Goal: Task Accomplishment & Management: Manage account settings

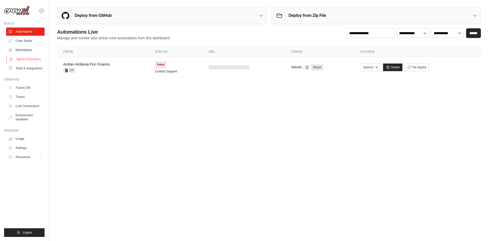
click at [25, 56] on link "Agents Repository" at bounding box center [26, 59] width 38 height 8
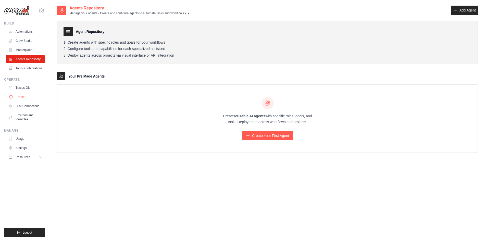
click at [31, 93] on link "Traces" at bounding box center [26, 97] width 38 height 8
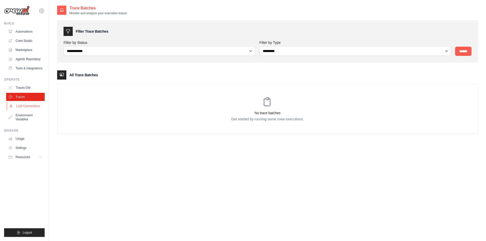
click at [32, 107] on link "LLM Connections" at bounding box center [26, 106] width 38 height 8
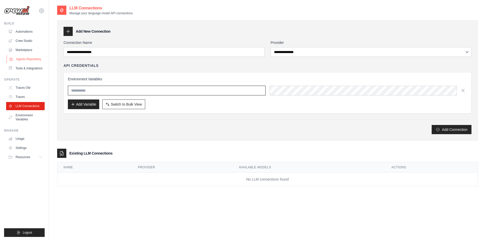
type input "*****"
click at [38, 58] on link "Agents Repository" at bounding box center [26, 59] width 38 height 8
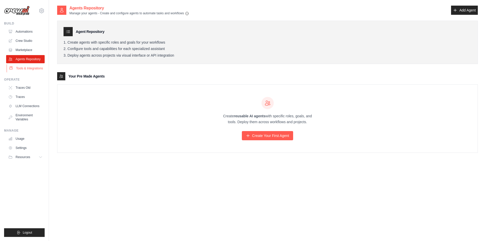
click at [36, 70] on link "Tools & Integrations" at bounding box center [26, 68] width 38 height 8
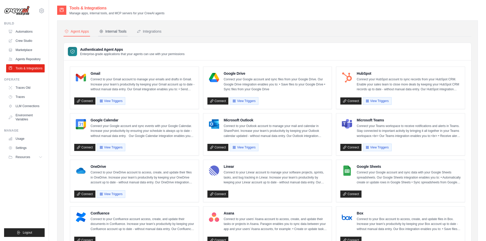
click at [109, 35] on button "Internal Tools" at bounding box center [112, 32] width 29 height 10
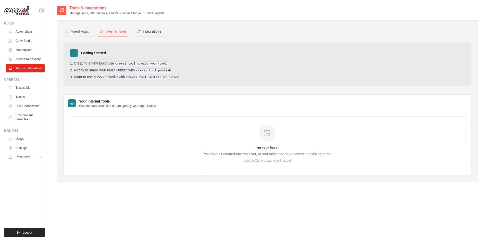
click at [158, 34] on button "Integrations" at bounding box center [149, 32] width 27 height 10
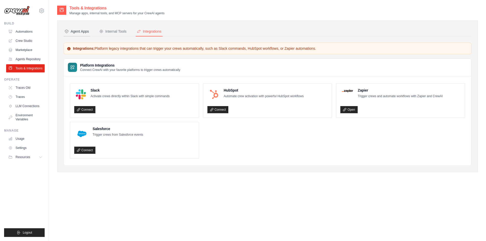
click at [85, 33] on div "Agent Apps" at bounding box center [76, 31] width 24 height 5
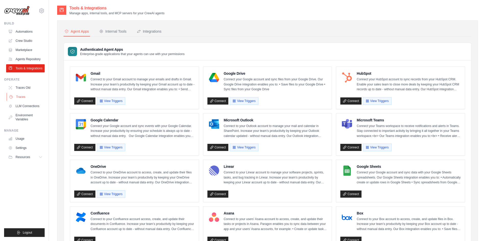
click at [30, 99] on link "Traces" at bounding box center [26, 97] width 38 height 8
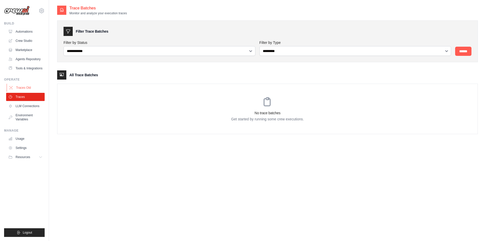
click at [29, 89] on link "Traces Old" at bounding box center [26, 88] width 38 height 8
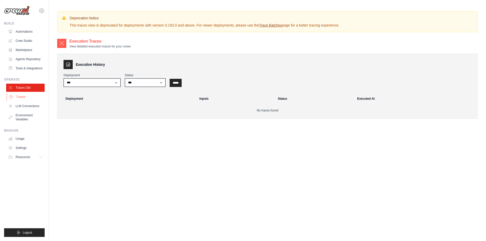
click at [29, 95] on link "Traces" at bounding box center [26, 97] width 38 height 8
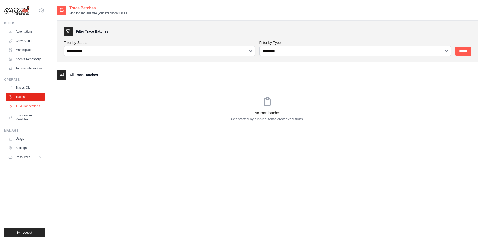
click at [32, 103] on link "LLM Connections" at bounding box center [26, 106] width 38 height 8
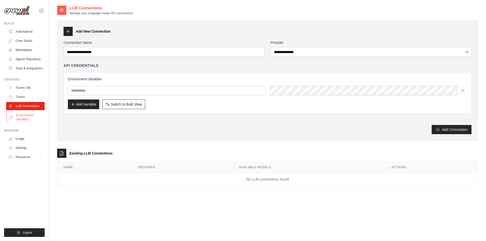
drag, startPoint x: 33, startPoint y: 105, endPoint x: 35, endPoint y: 114, distance: 9.4
click at [35, 114] on link "Environment Variables" at bounding box center [26, 117] width 38 height 12
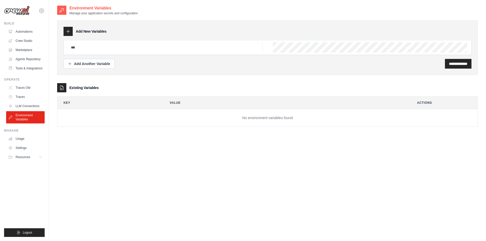
type input "*****"
click at [22, 142] on link "Usage" at bounding box center [26, 139] width 38 height 8
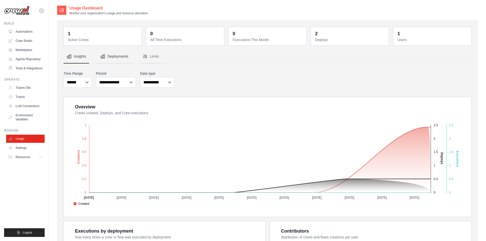
click at [105, 55] on icon "Tabs" at bounding box center [102, 56] width 5 height 5
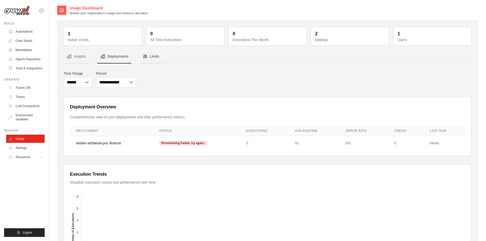
click at [145, 58] on icon "Tabs" at bounding box center [145, 56] width 5 height 5
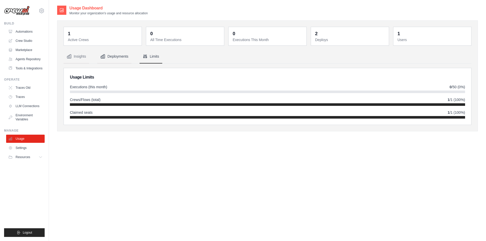
click at [110, 62] on button "Deployments" at bounding box center [114, 57] width 34 height 14
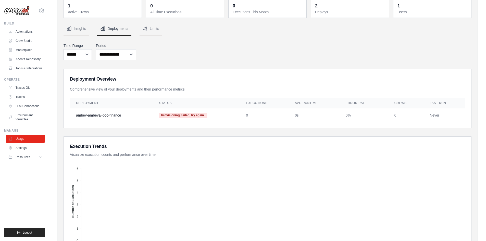
scroll to position [76, 0]
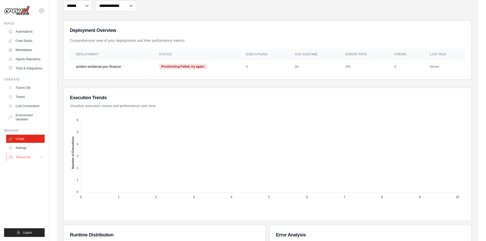
click at [21, 155] on span "Resources" at bounding box center [23, 157] width 15 height 4
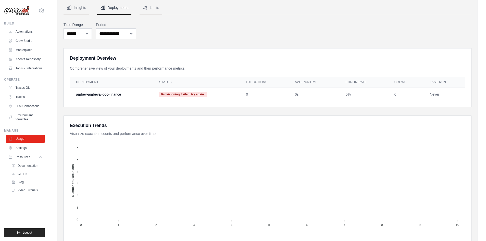
scroll to position [0, 0]
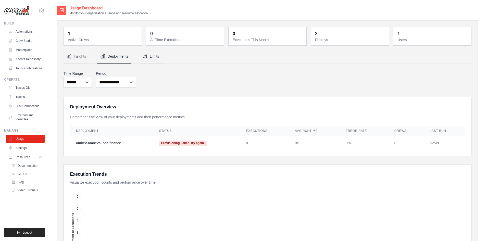
click at [152, 57] on button "Limits" at bounding box center [150, 57] width 23 height 14
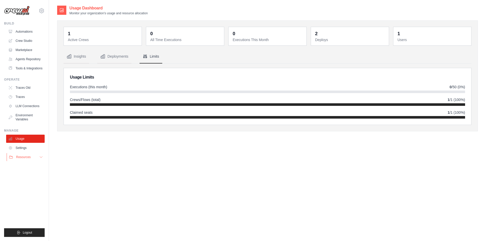
click at [24, 156] on span "Resources" at bounding box center [23, 157] width 15 height 4
click at [33, 156] on button "Resources" at bounding box center [26, 157] width 38 height 8
click at [32, 117] on link "Environment Variables" at bounding box center [26, 117] width 38 height 12
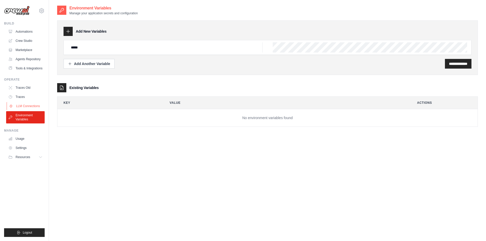
click at [30, 109] on link "LLM Connections" at bounding box center [26, 106] width 38 height 8
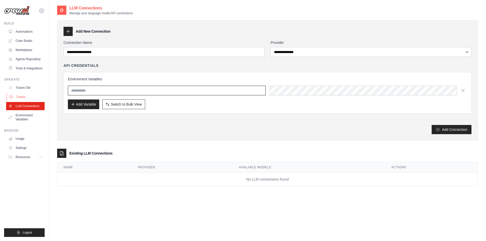
type input "*****"
click at [29, 97] on link "Traces" at bounding box center [26, 97] width 38 height 8
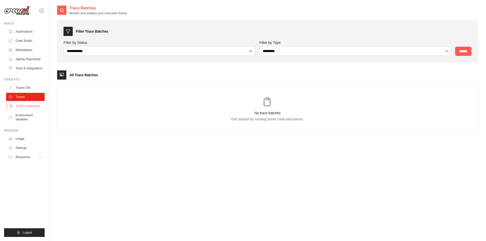
click at [31, 110] on link "LLM Connections" at bounding box center [26, 106] width 38 height 8
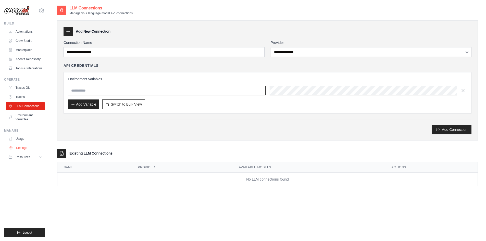
type input "*****"
click at [402, 201] on div "**********" at bounding box center [267, 125] width 420 height 241
click at [16, 64] on ul "Automations Crew Studio Marketplace Agents Repository Tools & Integrations" at bounding box center [25, 50] width 38 height 45
click at [24, 57] on link "Agents Repository" at bounding box center [26, 59] width 38 height 8
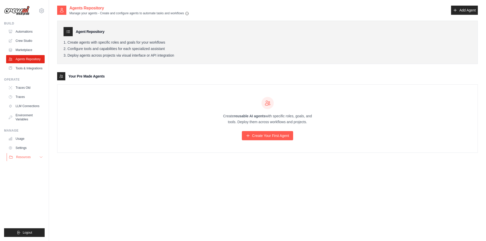
click at [26, 153] on button "Resources" at bounding box center [26, 157] width 38 height 8
click at [24, 139] on link "Usage" at bounding box center [26, 139] width 38 height 8
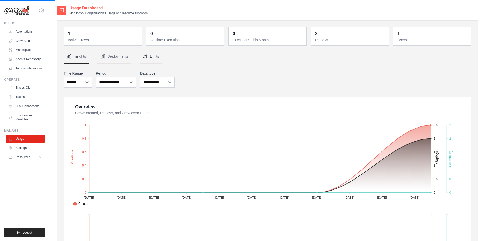
click at [149, 57] on button "Limits" at bounding box center [150, 57] width 23 height 14
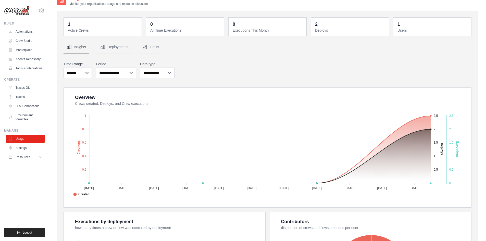
scroll to position [1, 0]
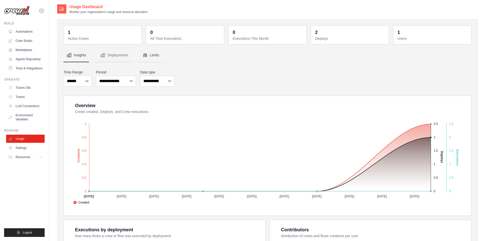
click at [154, 55] on button "Limits" at bounding box center [150, 55] width 23 height 14
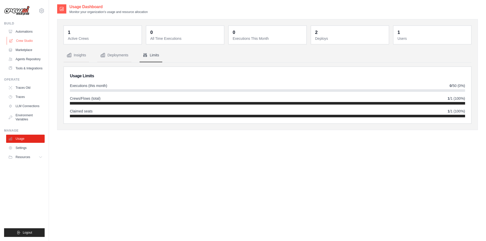
click at [33, 40] on link "Crew Studio" at bounding box center [26, 41] width 38 height 8
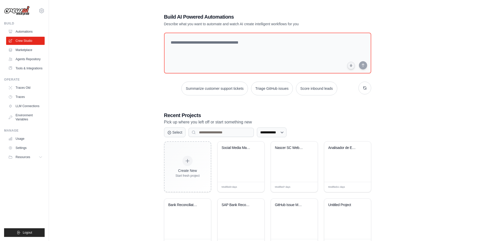
click at [39, 63] on ul "Automations Crew Studio Marketplace Agents Repository Tools & Integrations" at bounding box center [25, 50] width 38 height 45
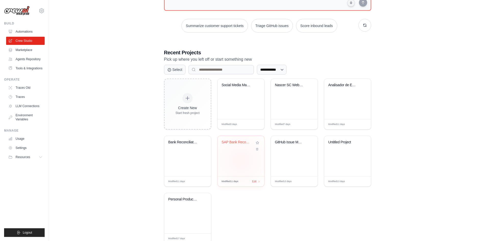
scroll to position [76, 0]
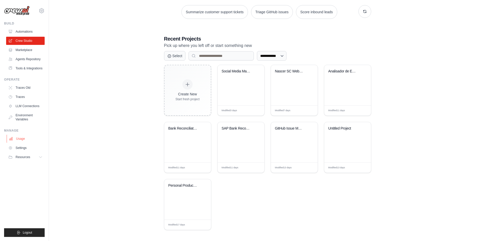
click at [25, 139] on link "Usage" at bounding box center [26, 139] width 38 height 8
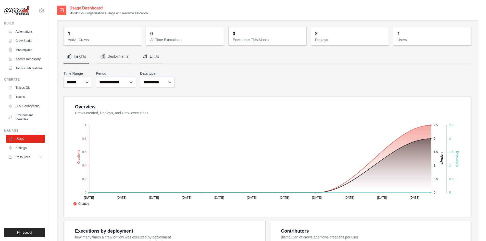
click at [155, 58] on button "Limits" at bounding box center [150, 57] width 23 height 14
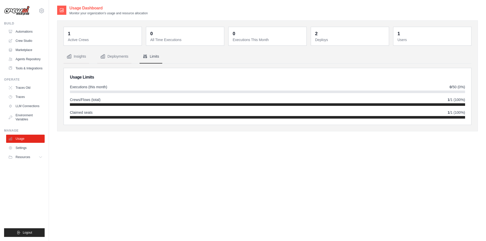
scroll to position [10, 0]
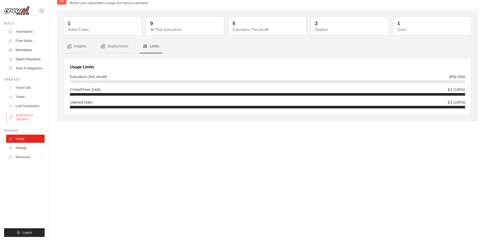
click at [25, 115] on link "Environment Variables" at bounding box center [26, 117] width 38 height 12
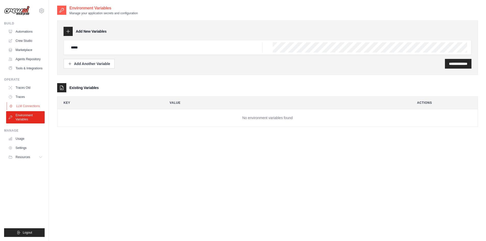
click at [38, 104] on link "LLM Connections" at bounding box center [26, 106] width 38 height 8
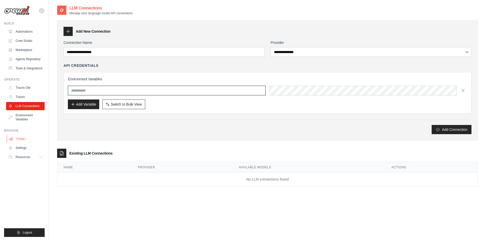
type input "*****"
click at [33, 156] on button "Resources" at bounding box center [26, 157] width 38 height 8
click at [35, 32] on link "Automations" at bounding box center [26, 32] width 38 height 8
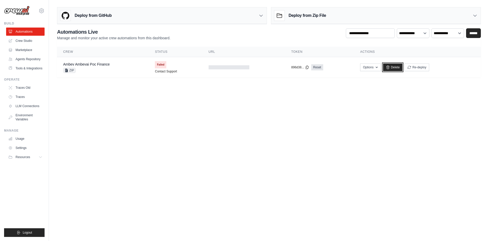
click at [395, 67] on link "Delete" at bounding box center [393, 67] width 20 height 8
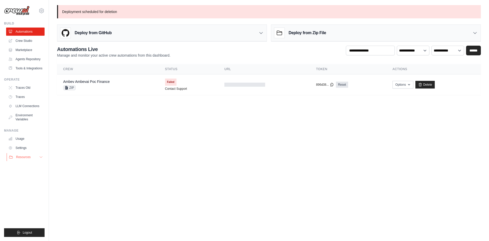
click at [30, 154] on button "Resources" at bounding box center [26, 157] width 38 height 8
click at [30, 147] on link "Settings" at bounding box center [26, 148] width 38 height 8
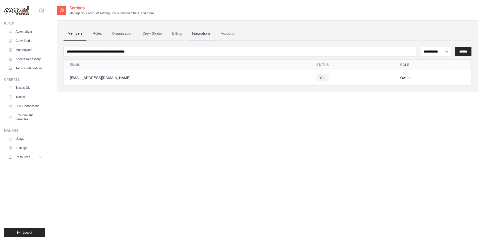
click at [206, 36] on link "Integrations" at bounding box center [201, 34] width 27 height 14
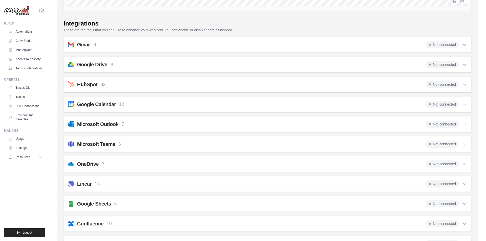
scroll to position [76, 0]
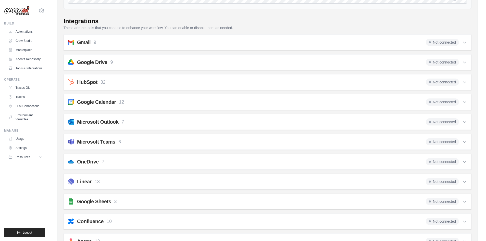
click at [120, 140] on p "6" at bounding box center [119, 141] width 3 height 7
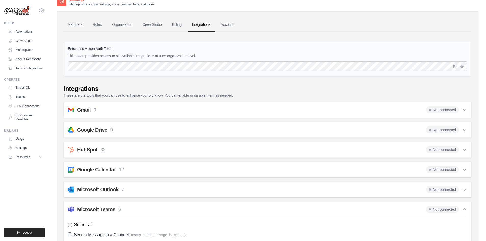
scroll to position [0, 0]
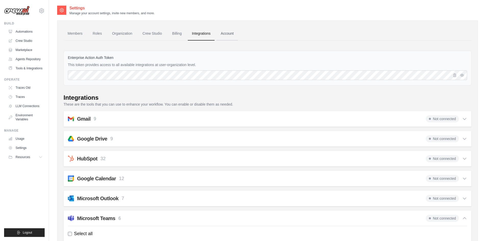
click at [233, 35] on link "Account" at bounding box center [226, 34] width 21 height 14
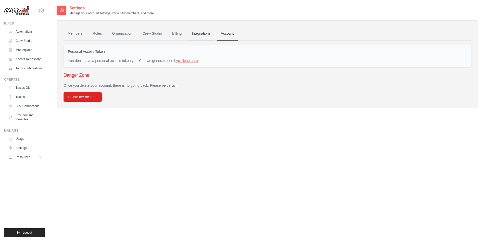
click at [206, 34] on link "Integrations" at bounding box center [201, 34] width 27 height 14
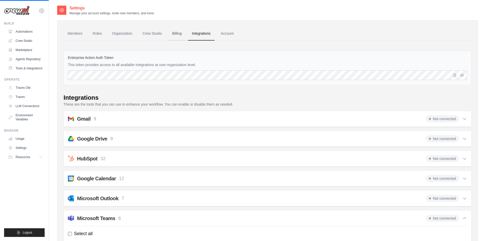
click at [178, 36] on link "Billing" at bounding box center [177, 34] width 18 height 14
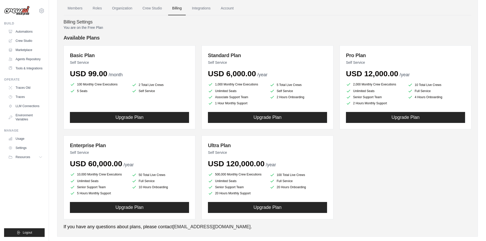
scroll to position [25, 0]
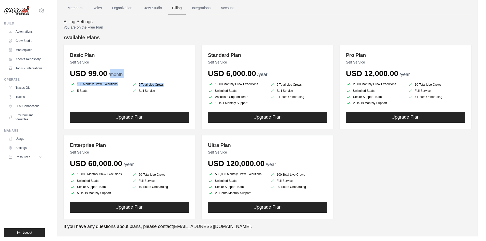
drag, startPoint x: 83, startPoint y: 88, endPoint x: 111, endPoint y: 72, distance: 31.8
click at [111, 72] on div "Basic Plan Self Service USD 99.00 /month 100 Monthly Crew Executions 2 Total Li…" at bounding box center [129, 87] width 132 height 84
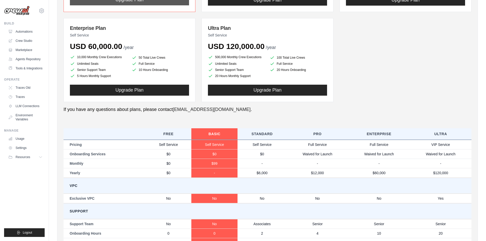
scroll to position [0, 0]
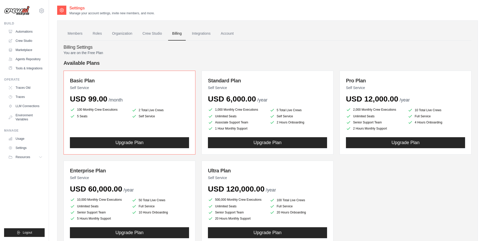
click at [145, 55] on div "You are on the Free Plan Available Plans Basic Plan Self Service USD 99.00 /mon…" at bounding box center [267, 245] width 408 height 390
